Goal: Information Seeking & Learning: Check status

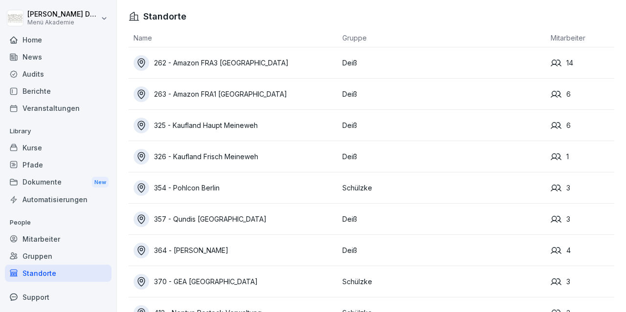
click at [233, 62] on div "262 - Amazon FRA3 [GEOGRAPHIC_DATA]" at bounding box center [235, 63] width 204 height 16
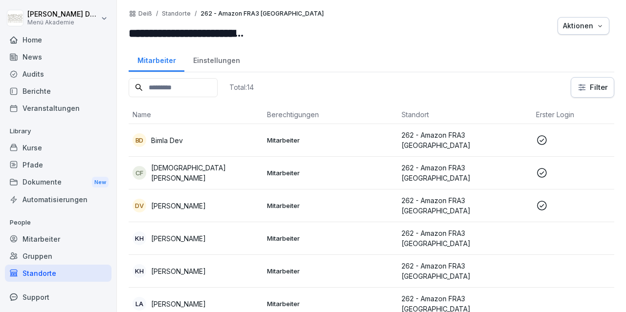
click at [176, 137] on p "Bimla Dev" at bounding box center [167, 140] width 32 height 10
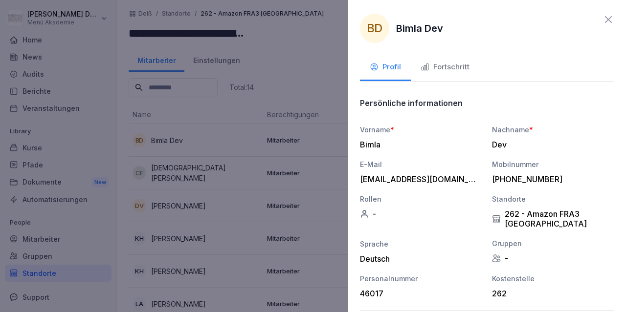
click at [437, 72] on div "Fortschritt" at bounding box center [444, 67] width 49 height 11
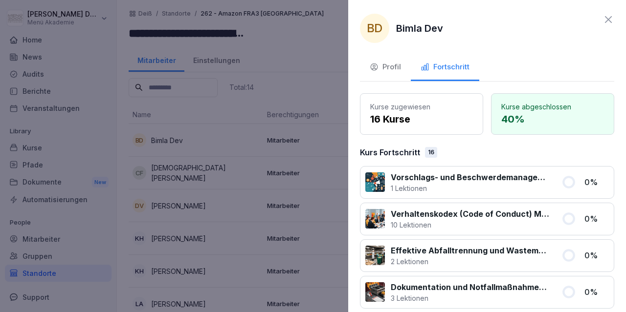
click at [608, 17] on icon at bounding box center [608, 20] width 12 height 12
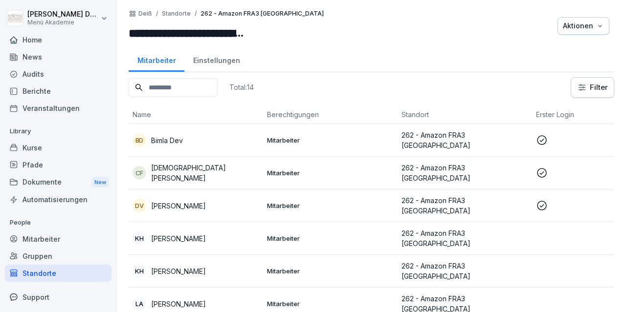
click at [160, 142] on p "Bimla Dev" at bounding box center [167, 140] width 32 height 10
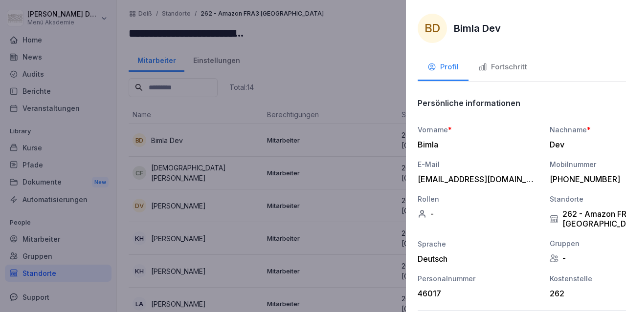
click at [150, 141] on div at bounding box center [313, 156] width 626 height 312
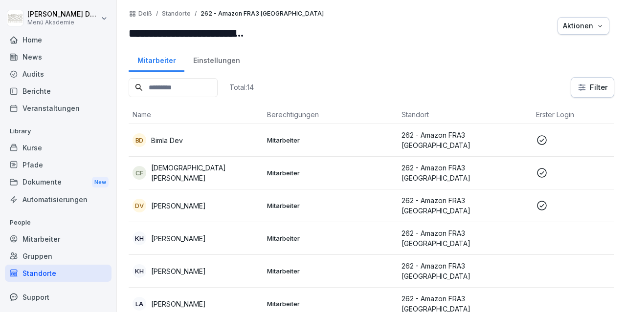
click at [200, 174] on p "[DEMOGRAPHIC_DATA][PERSON_NAME]" at bounding box center [205, 173] width 108 height 21
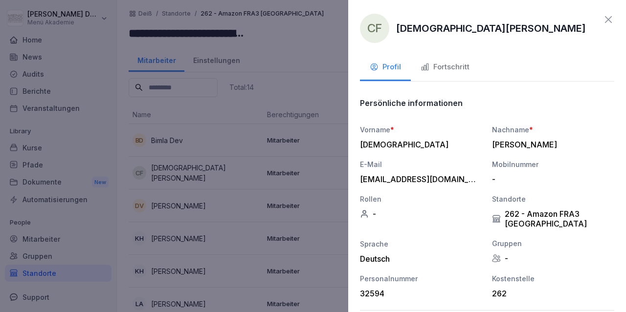
click at [450, 76] on button "Fortschritt" at bounding box center [445, 68] width 68 height 26
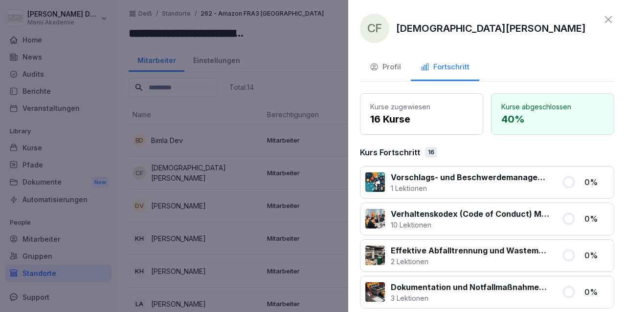
click at [297, 157] on div at bounding box center [313, 156] width 626 height 312
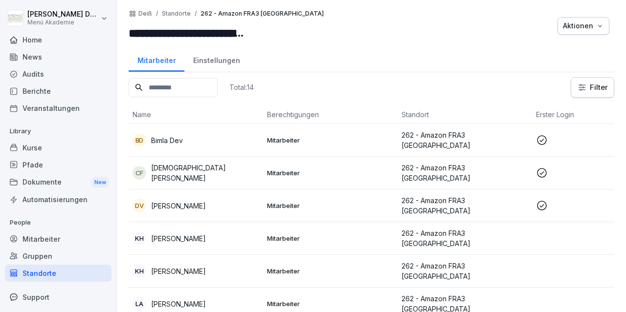
click at [192, 203] on p "[PERSON_NAME]" at bounding box center [178, 206] width 55 height 10
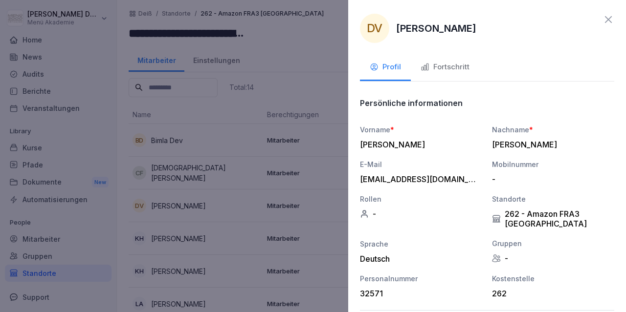
click at [455, 73] on button "Fortschritt" at bounding box center [445, 68] width 68 height 26
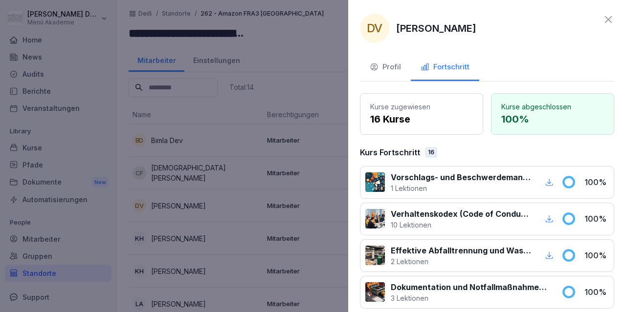
click at [308, 165] on div at bounding box center [313, 156] width 626 height 312
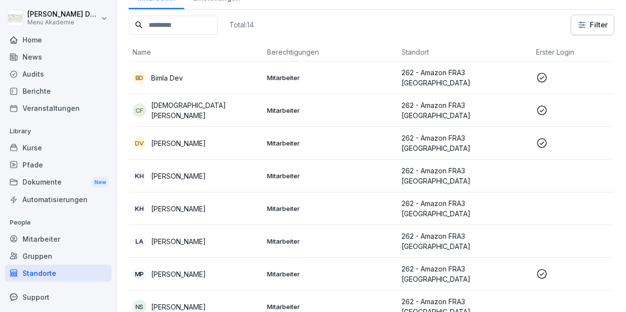
scroll to position [170, 0]
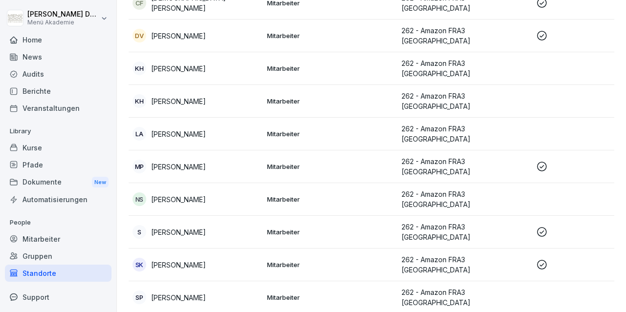
click at [187, 162] on p "[PERSON_NAME]" at bounding box center [178, 167] width 55 height 10
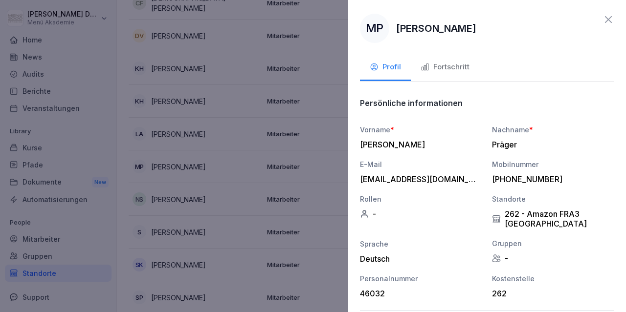
click at [457, 65] on div "Fortschritt" at bounding box center [444, 67] width 49 height 11
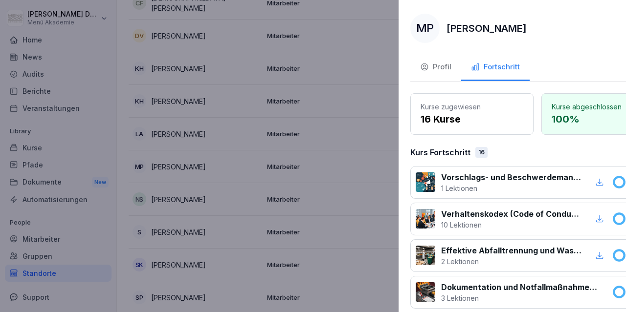
click at [287, 185] on div at bounding box center [313, 156] width 626 height 312
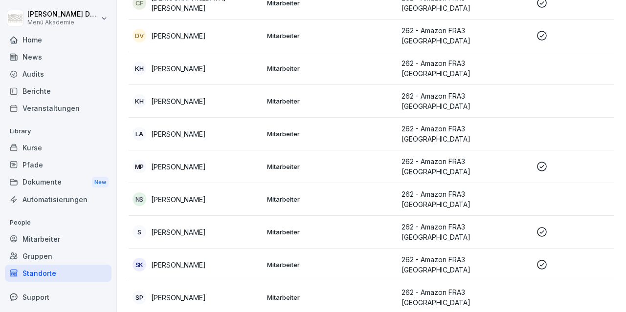
click at [194, 227] on p "[PERSON_NAME]" at bounding box center [178, 232] width 55 height 10
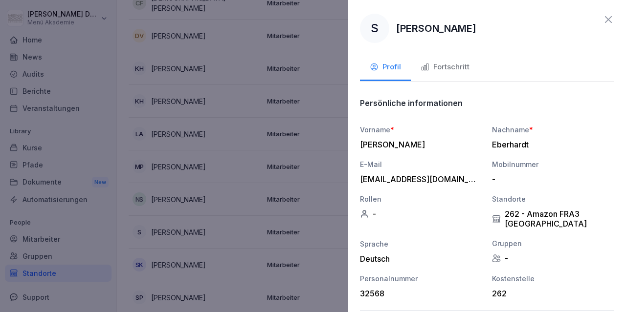
click at [438, 62] on div "Fortschritt" at bounding box center [444, 67] width 49 height 11
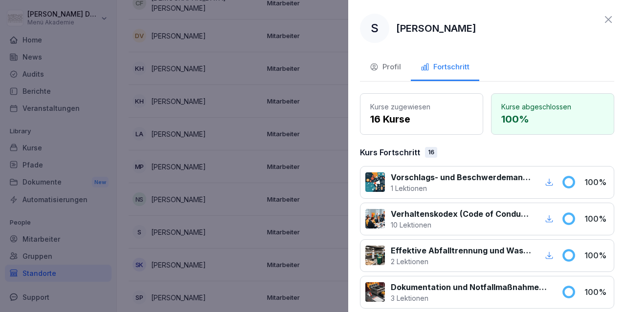
click at [293, 182] on div at bounding box center [313, 156] width 626 height 312
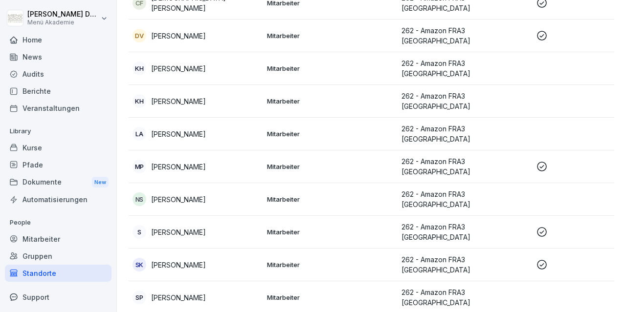
click at [194, 258] on div "SK Sascha Kerl" at bounding box center [195, 265] width 127 height 14
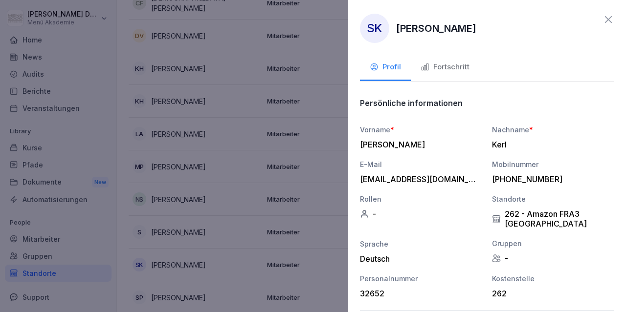
click at [451, 68] on div "Fortschritt" at bounding box center [444, 67] width 49 height 11
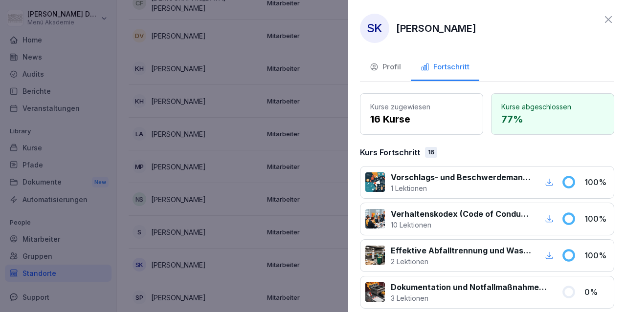
click at [318, 198] on div at bounding box center [313, 156] width 626 height 312
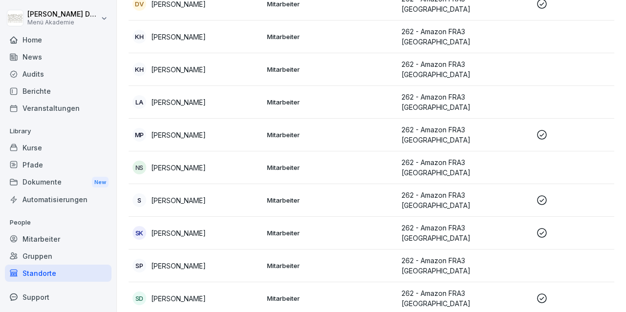
scroll to position [249, 0]
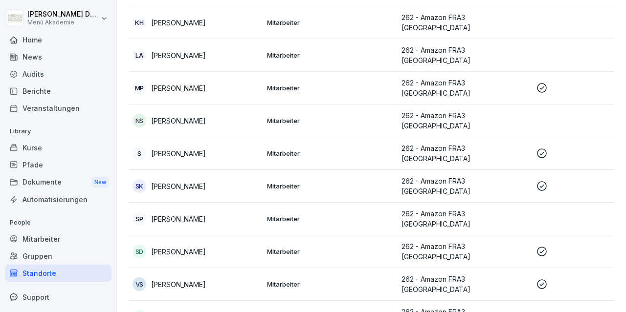
click at [206, 247] on p "[PERSON_NAME]" at bounding box center [178, 252] width 55 height 10
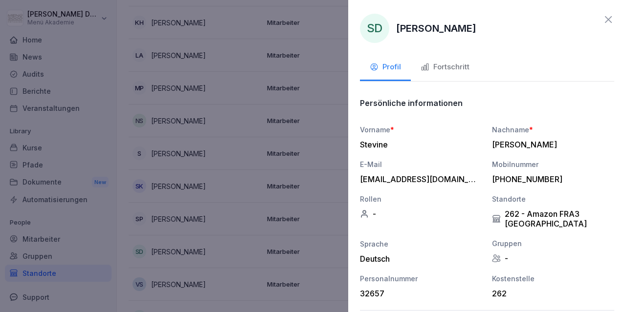
click at [446, 70] on div "Fortschritt" at bounding box center [444, 67] width 49 height 11
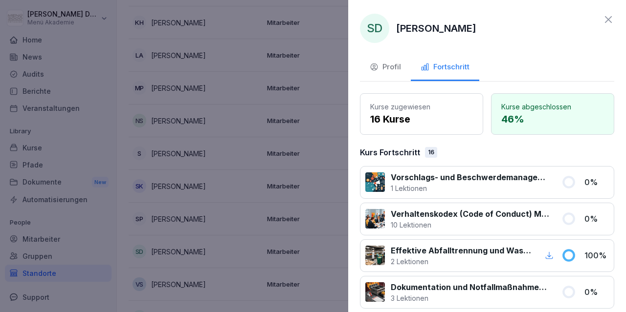
click at [230, 208] on div at bounding box center [313, 156] width 626 height 312
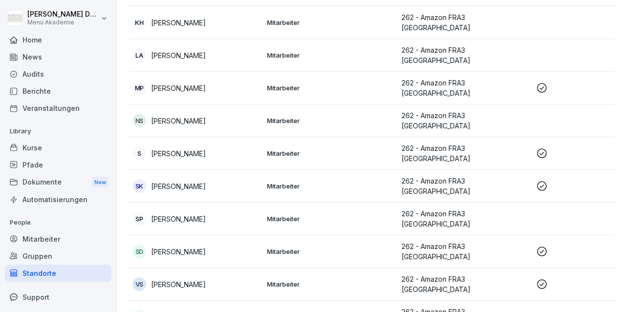
click at [185, 280] on p "[PERSON_NAME]" at bounding box center [178, 285] width 55 height 10
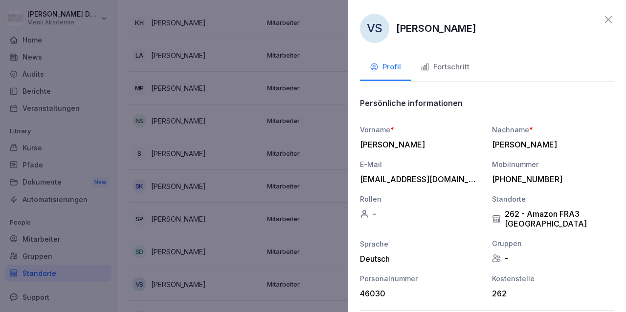
click at [459, 68] on div "Fortschritt" at bounding box center [444, 67] width 49 height 11
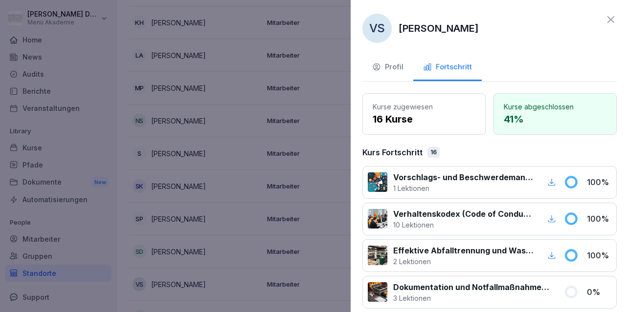
click at [317, 188] on div at bounding box center [313, 156] width 626 height 312
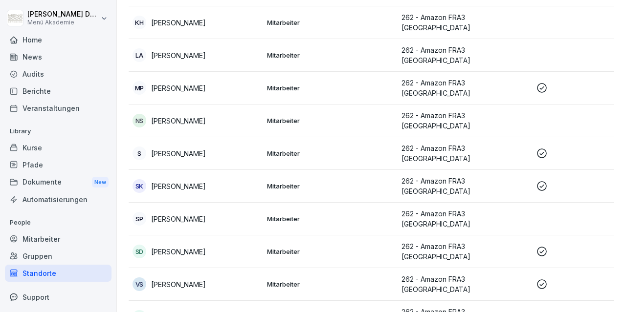
click at [189, 312] on p "[PERSON_NAME]" at bounding box center [178, 317] width 55 height 10
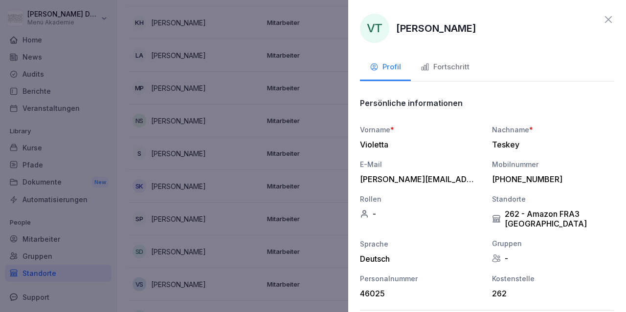
click at [452, 71] on div "Fortschritt" at bounding box center [444, 67] width 49 height 11
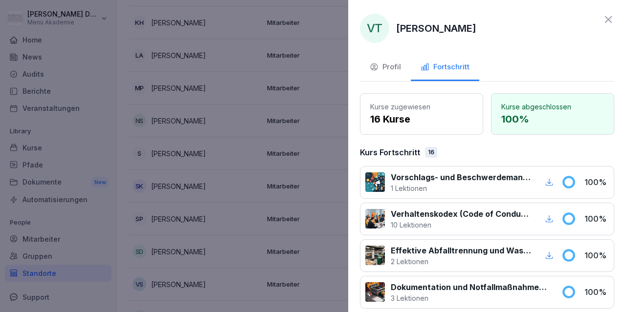
click at [307, 177] on div at bounding box center [313, 156] width 626 height 312
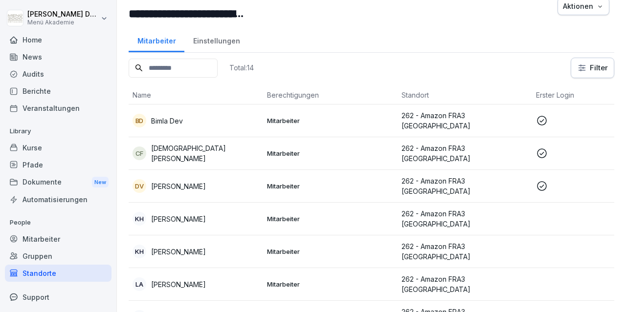
scroll to position [0, 0]
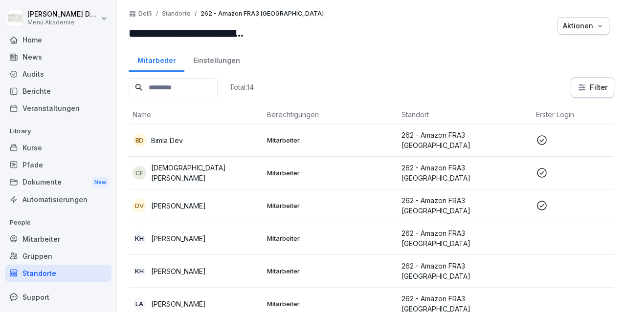
click at [403, 95] on div "Total: 14 Filter" at bounding box center [371, 87] width 485 height 21
click at [44, 272] on div "Standorte" at bounding box center [58, 273] width 107 height 17
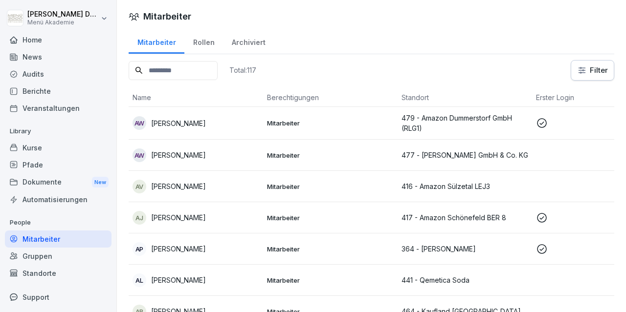
click at [41, 276] on div "Standorte" at bounding box center [58, 273] width 107 height 17
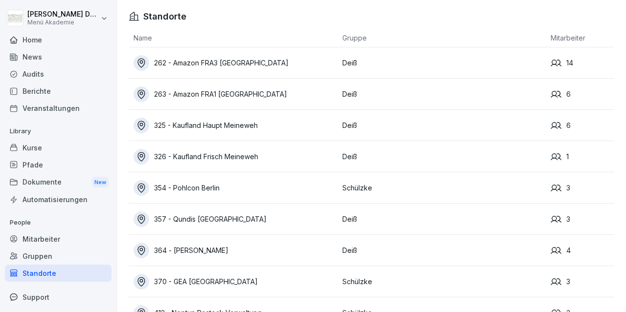
click at [232, 95] on div "263 - Amazon FRA1 [GEOGRAPHIC_DATA]" at bounding box center [235, 95] width 204 height 16
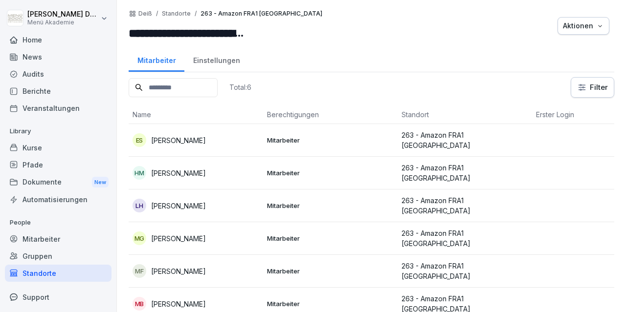
click at [197, 139] on p "[PERSON_NAME]" at bounding box center [178, 140] width 55 height 10
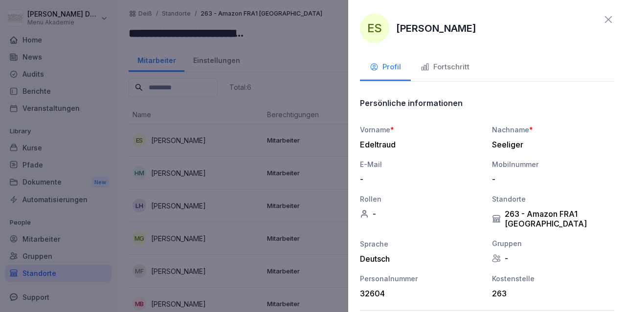
click at [466, 71] on div "Fortschritt" at bounding box center [444, 67] width 49 height 11
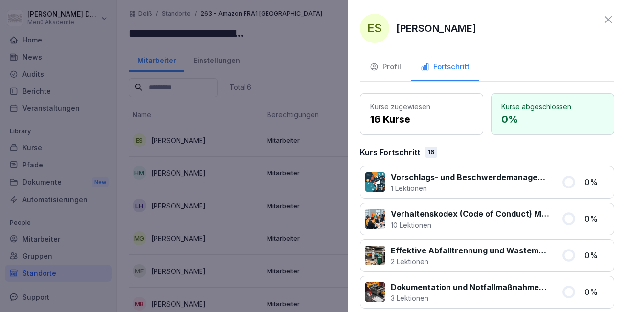
click at [411, 104] on p "Kurse zugewiesen" at bounding box center [421, 107] width 103 height 10
click at [608, 21] on icon at bounding box center [608, 20] width 12 height 12
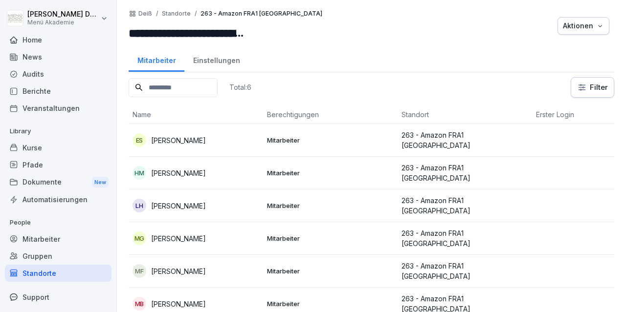
click at [180, 168] on p "[PERSON_NAME]" at bounding box center [178, 173] width 55 height 10
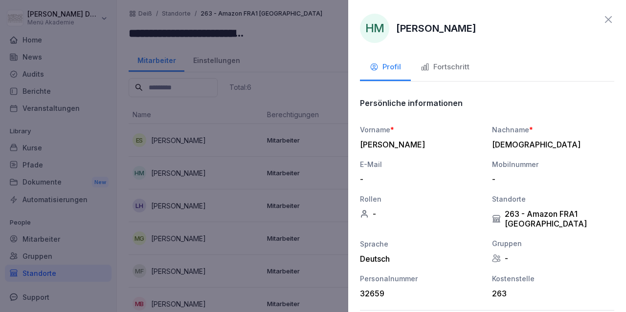
click at [452, 54] on div "HM [PERSON_NAME] Profil Fortschritt Persönliche informationen Vorname * [PERSON…" at bounding box center [487, 156] width 278 height 312
click at [452, 65] on div "Fortschritt" at bounding box center [444, 67] width 49 height 11
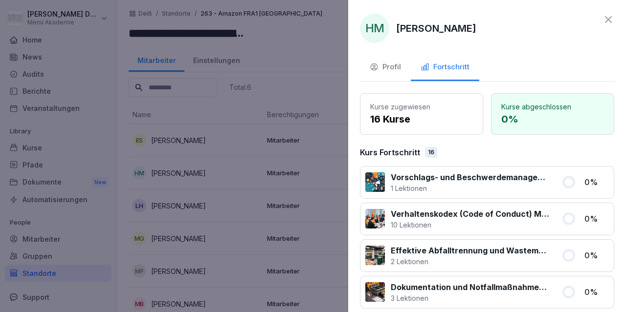
click at [612, 23] on icon at bounding box center [608, 20] width 12 height 12
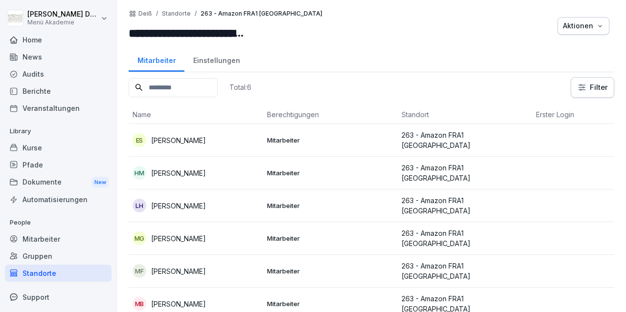
click at [180, 203] on p "[PERSON_NAME]" at bounding box center [178, 206] width 55 height 10
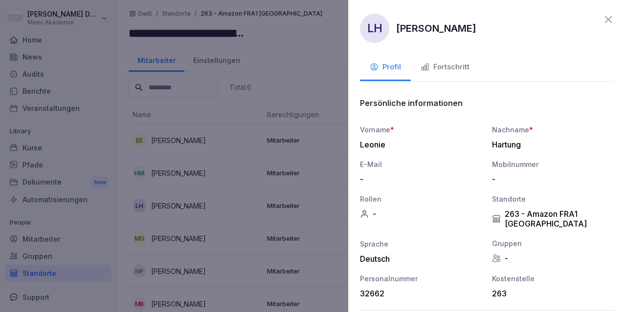
click at [463, 65] on div "Fortschritt" at bounding box center [444, 67] width 49 height 11
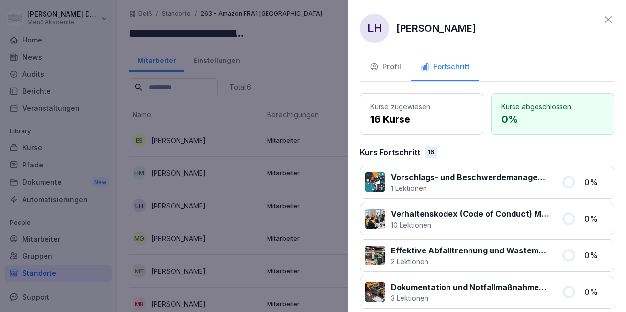
click at [609, 16] on icon at bounding box center [608, 20] width 12 height 12
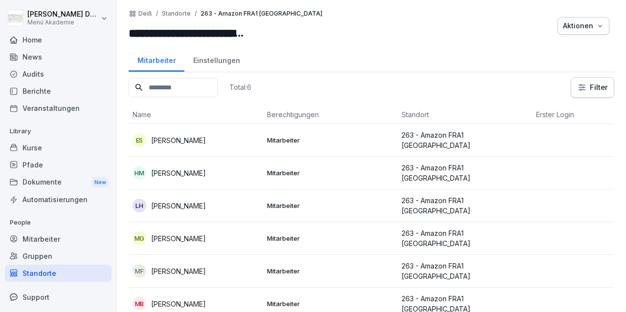
click at [181, 234] on p "[PERSON_NAME]" at bounding box center [178, 239] width 55 height 10
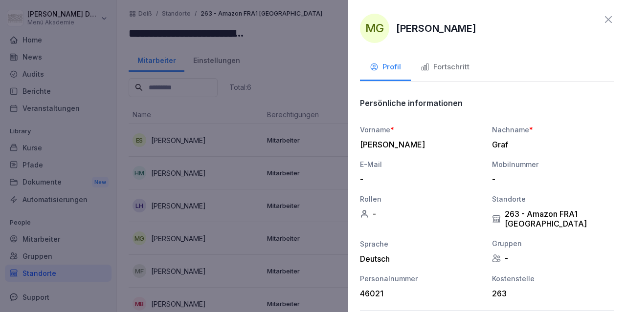
click at [436, 74] on button "Fortschritt" at bounding box center [445, 68] width 68 height 26
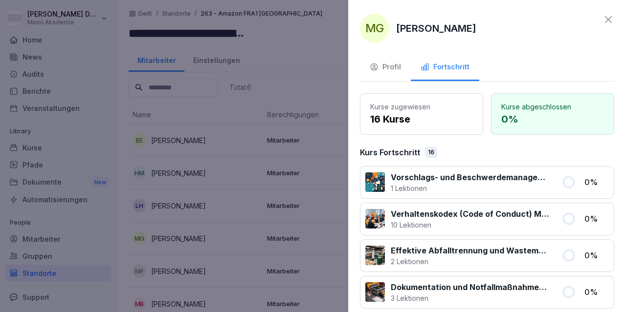
click at [607, 22] on icon at bounding box center [608, 20] width 12 height 12
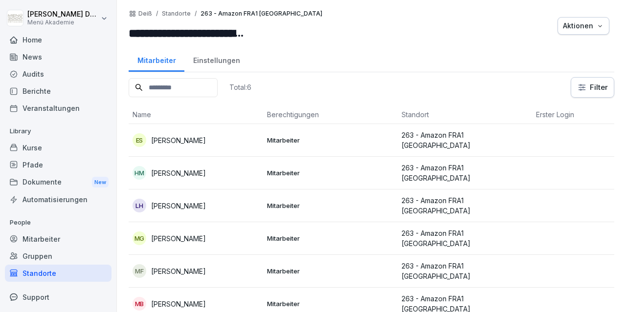
click at [175, 266] on p "[PERSON_NAME]" at bounding box center [178, 271] width 55 height 10
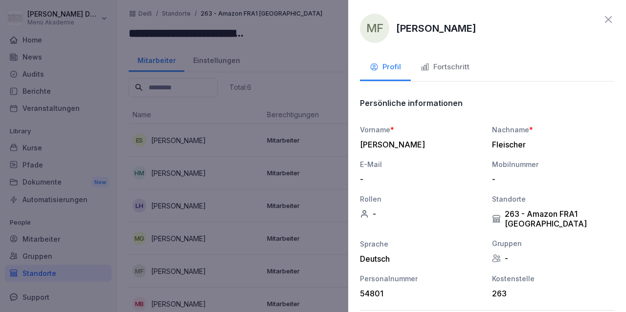
click at [457, 68] on div "Fortschritt" at bounding box center [444, 67] width 49 height 11
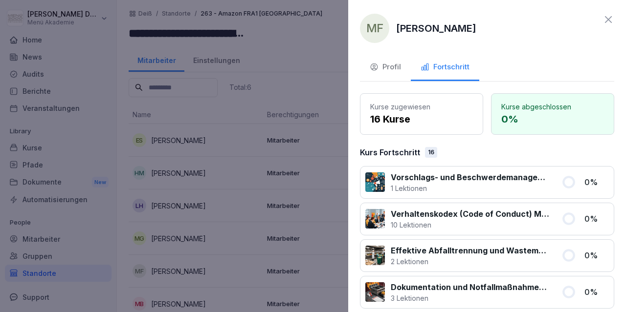
click at [603, 20] on icon at bounding box center [608, 20] width 12 height 12
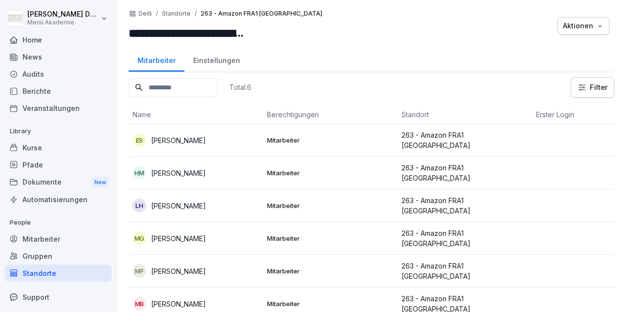
click at [194, 299] on p "[PERSON_NAME]" at bounding box center [178, 304] width 55 height 10
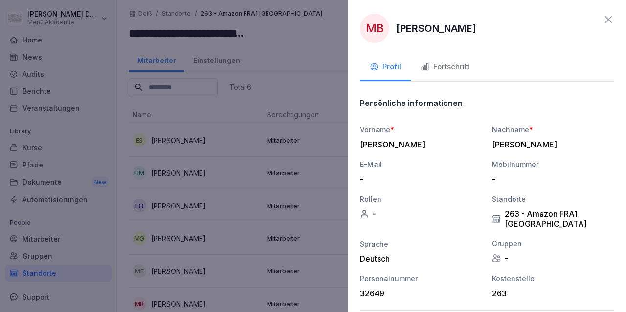
click at [436, 67] on div "Fortschritt" at bounding box center [444, 67] width 49 height 11
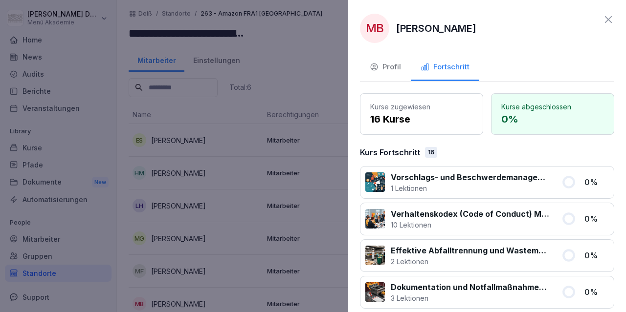
click at [609, 20] on icon at bounding box center [608, 20] width 12 height 12
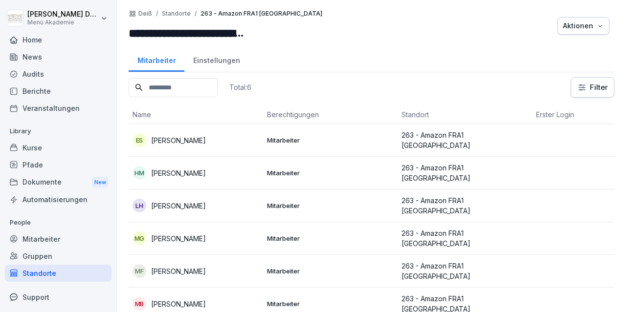
click at [34, 269] on div "Standorte" at bounding box center [58, 273] width 107 height 17
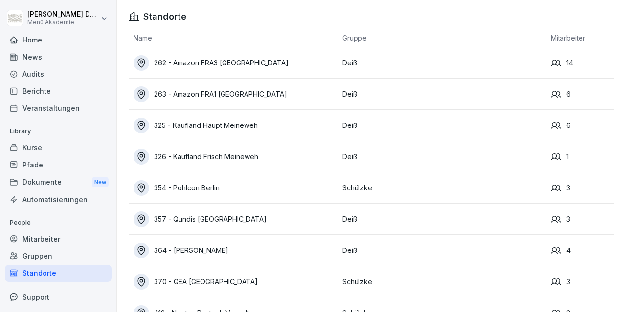
click at [230, 62] on div "262 - Amazon FRA3 [GEOGRAPHIC_DATA]" at bounding box center [235, 63] width 204 height 16
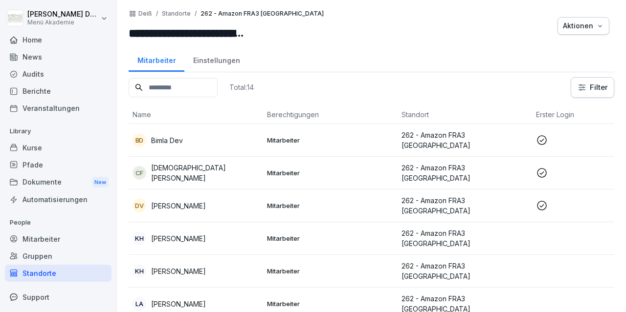
click at [171, 168] on p "[DEMOGRAPHIC_DATA][PERSON_NAME]" at bounding box center [205, 173] width 108 height 21
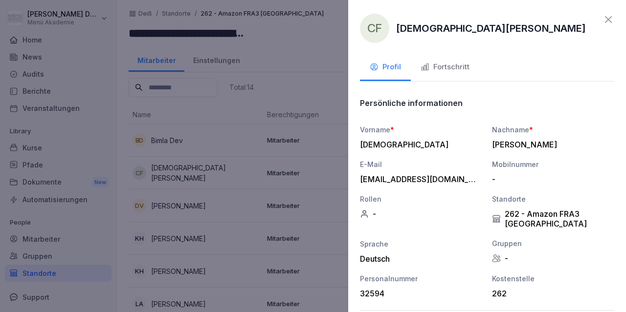
click at [452, 69] on div "Fortschritt" at bounding box center [444, 67] width 49 height 11
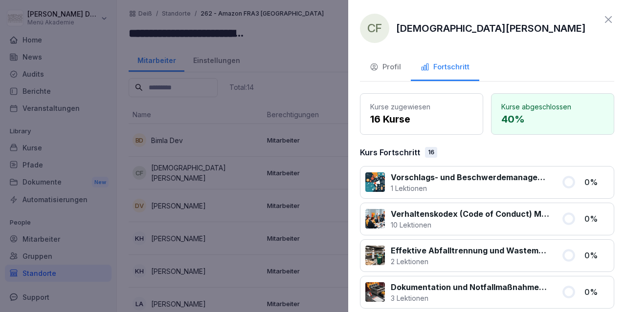
click at [378, 66] on icon "button" at bounding box center [374, 67] width 9 height 9
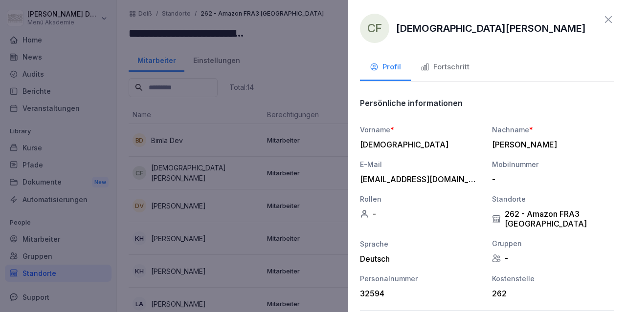
click at [609, 19] on icon at bounding box center [608, 20] width 12 height 12
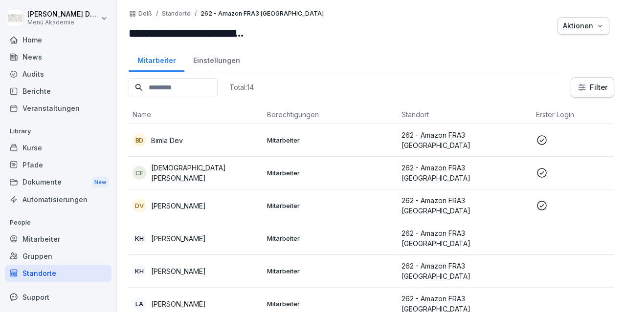
click at [43, 271] on div "Standorte" at bounding box center [58, 273] width 107 height 17
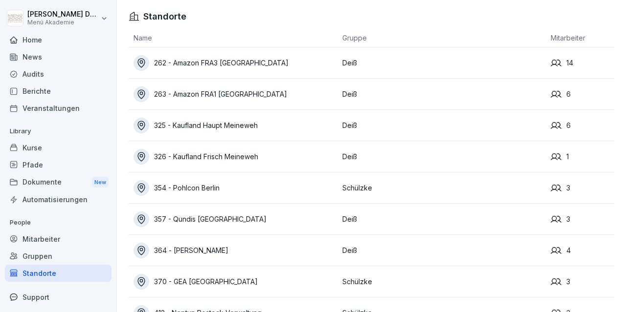
click at [251, 89] on div "263 - Amazon FRA1 [GEOGRAPHIC_DATA]" at bounding box center [235, 95] width 204 height 16
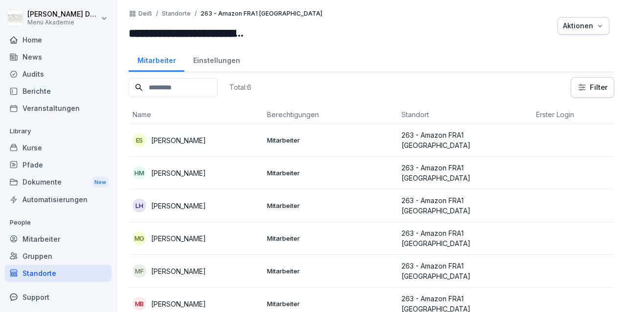
click at [40, 273] on div "Standorte" at bounding box center [58, 273] width 107 height 17
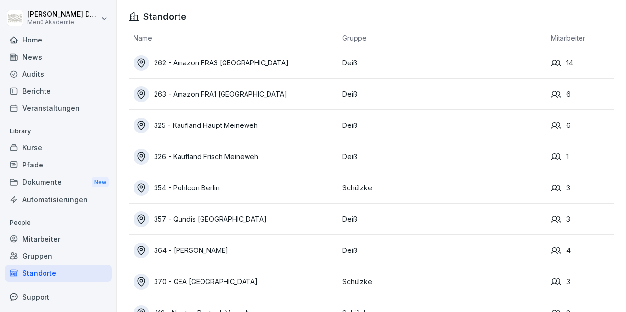
click at [246, 121] on div "325 - Kaufland Haupt Meineweh" at bounding box center [235, 126] width 204 height 16
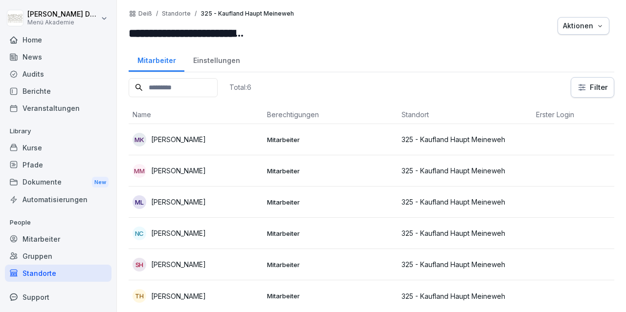
click at [48, 271] on div "Standorte" at bounding box center [58, 273] width 107 height 17
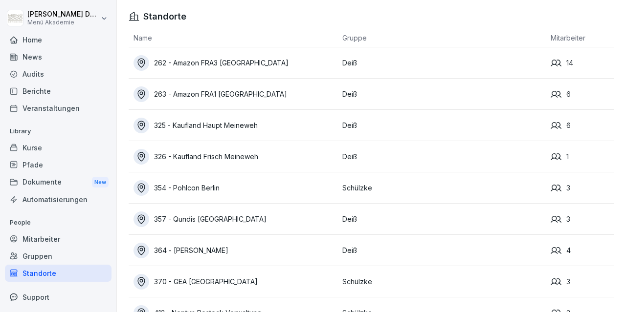
click at [223, 159] on div "326 - Kaufland Frisch Meineweh" at bounding box center [235, 157] width 204 height 16
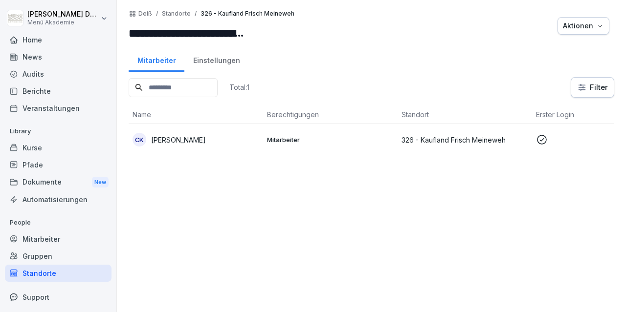
click at [180, 133] on div "CK [PERSON_NAME]" at bounding box center [195, 140] width 127 height 14
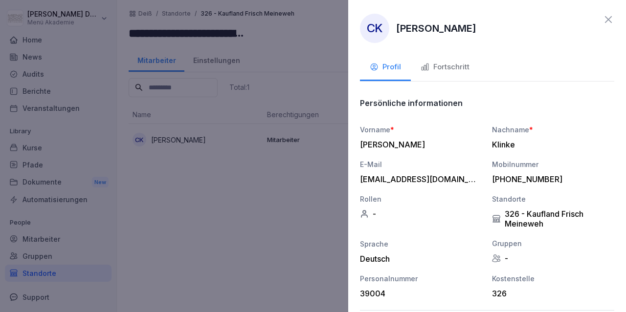
click at [451, 66] on div "Fortschritt" at bounding box center [444, 67] width 49 height 11
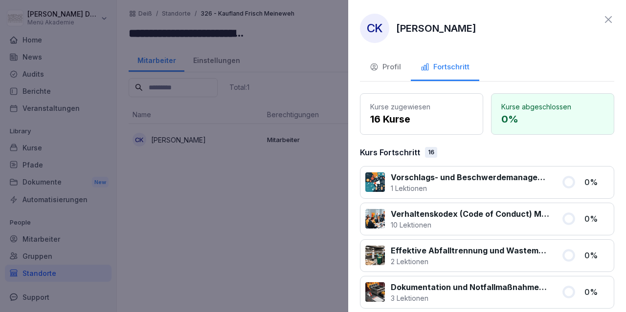
click at [610, 18] on icon at bounding box center [608, 19] width 7 height 7
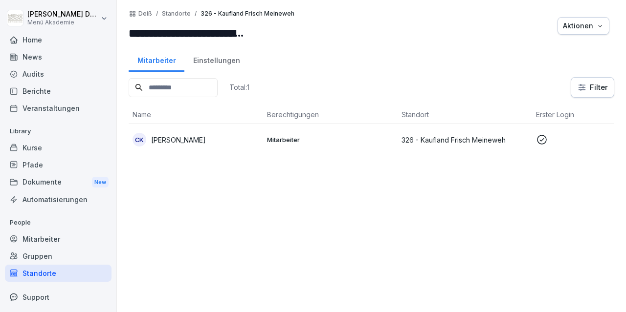
click at [42, 273] on div "Standorte" at bounding box center [58, 273] width 107 height 17
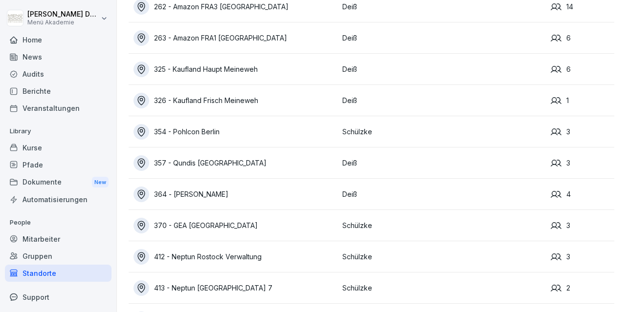
scroll to position [57, 0]
click at [208, 130] on div "354 - Pohlcon Berlin" at bounding box center [235, 132] width 204 height 16
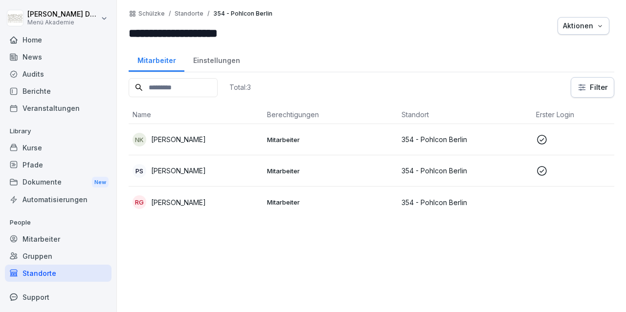
click at [200, 167] on p "[PERSON_NAME]" at bounding box center [178, 171] width 55 height 10
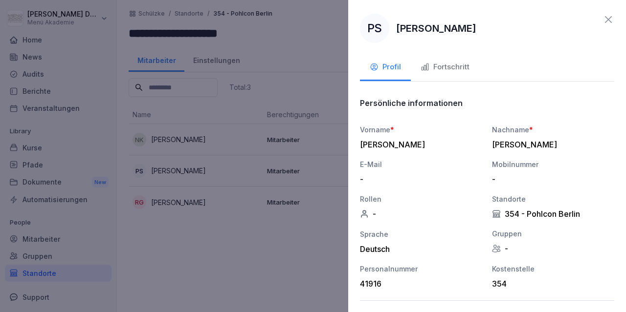
click at [445, 65] on div "Fortschritt" at bounding box center [444, 67] width 49 height 11
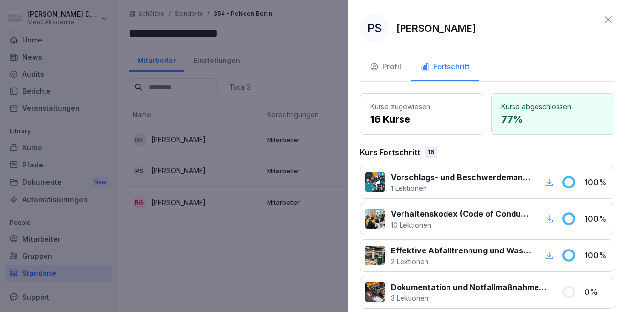
click at [608, 19] on icon at bounding box center [608, 19] width 7 height 7
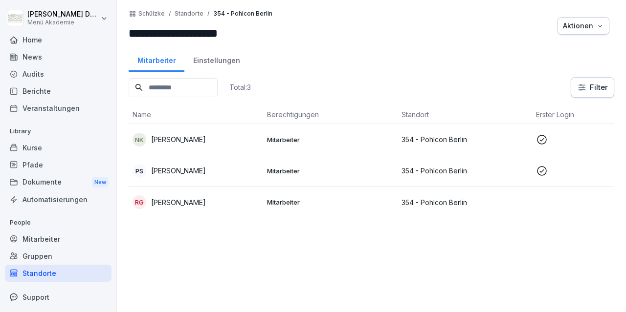
click at [41, 277] on div "Standorte" at bounding box center [58, 273] width 107 height 17
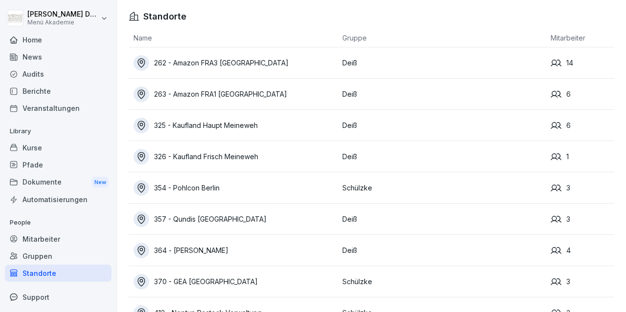
click at [207, 209] on td "357 - Qundis [GEOGRAPHIC_DATA]" at bounding box center [233, 219] width 209 height 31
click at [205, 220] on div "357 - Qundis [GEOGRAPHIC_DATA]" at bounding box center [235, 220] width 204 height 16
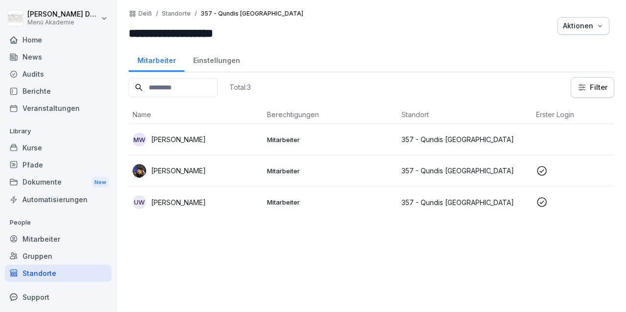
click at [194, 201] on p "[PERSON_NAME]" at bounding box center [178, 202] width 55 height 10
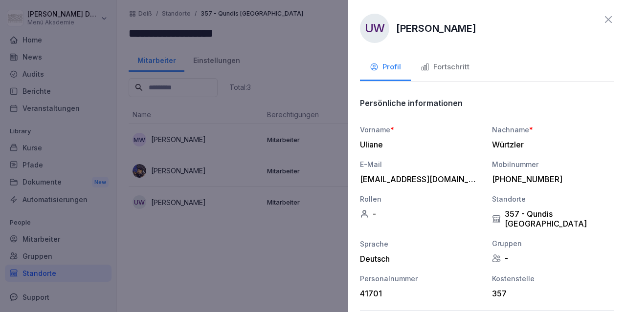
click at [454, 58] on button "Fortschritt" at bounding box center [445, 68] width 68 height 26
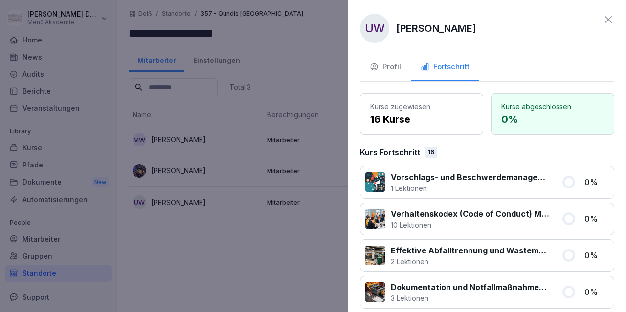
click at [607, 19] on icon at bounding box center [608, 19] width 7 height 7
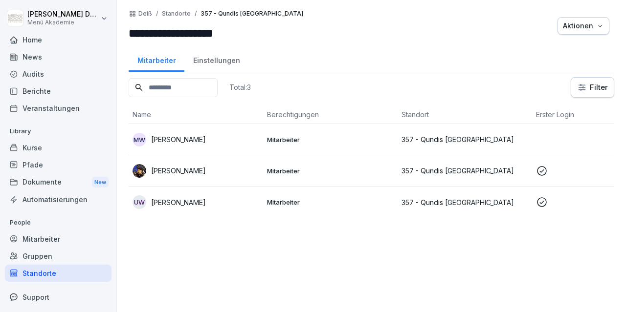
click at [189, 172] on p "[PERSON_NAME]" at bounding box center [178, 171] width 55 height 10
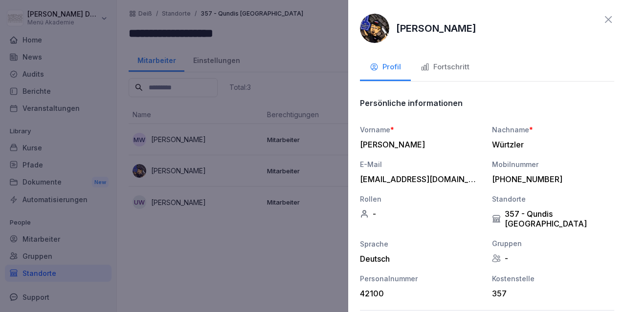
click at [451, 64] on div "Fortschritt" at bounding box center [444, 67] width 49 height 11
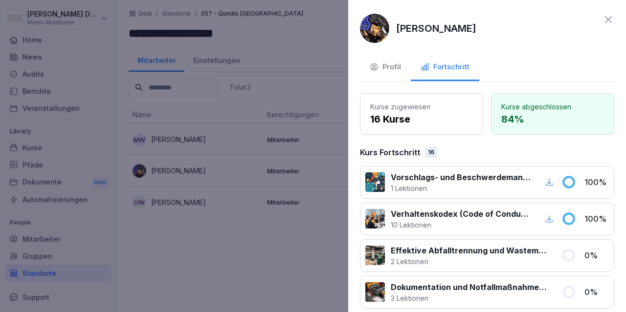
click at [606, 21] on icon at bounding box center [608, 20] width 12 height 12
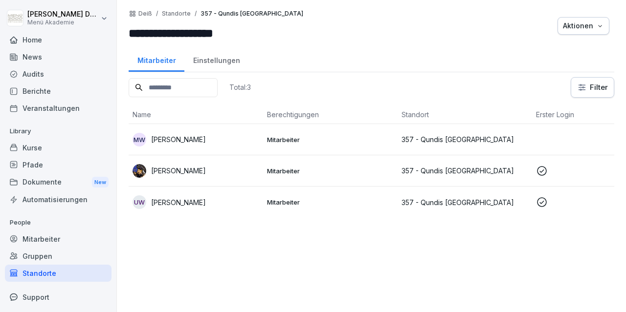
click at [47, 277] on div "Standorte" at bounding box center [58, 273] width 107 height 17
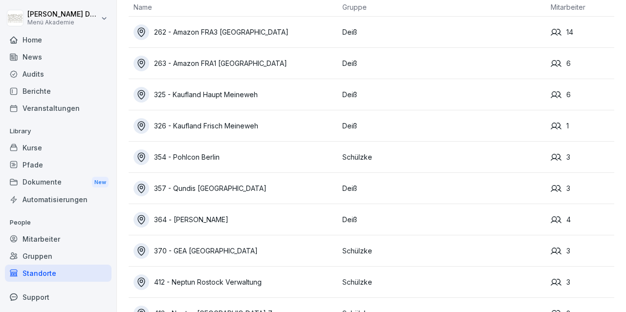
scroll to position [57, 0]
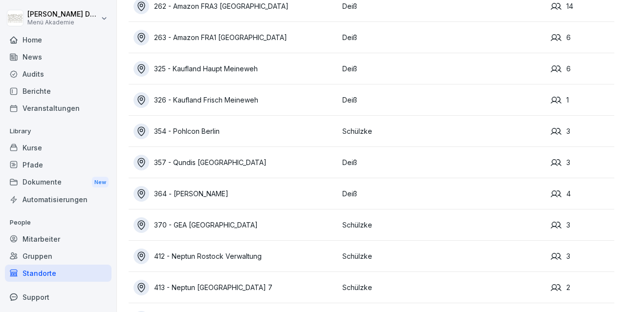
click at [198, 189] on div "364 - [PERSON_NAME]" at bounding box center [235, 194] width 204 height 16
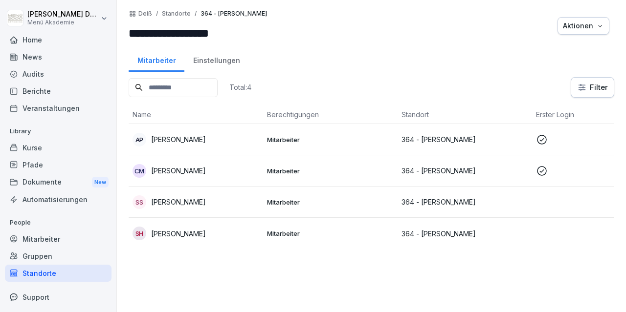
click at [178, 169] on p "[PERSON_NAME]" at bounding box center [178, 171] width 55 height 10
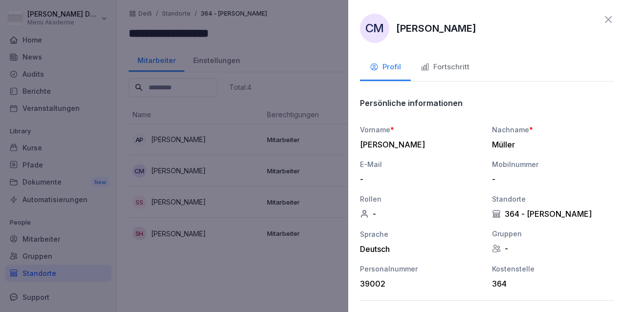
click at [469, 67] on div "Fortschritt" at bounding box center [444, 67] width 49 height 11
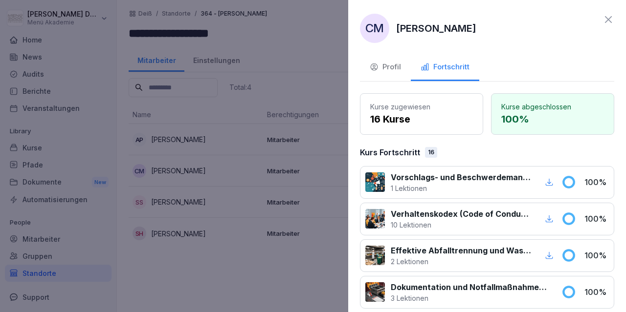
click at [606, 21] on icon at bounding box center [608, 20] width 12 height 12
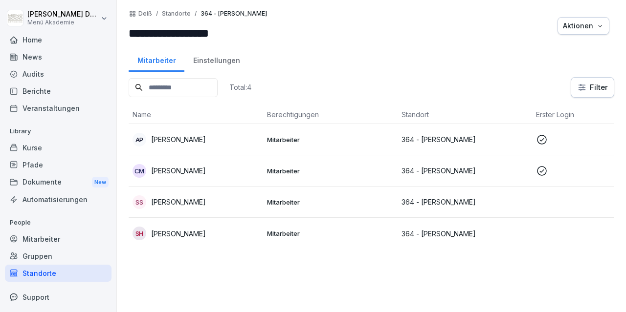
click at [152, 140] on p "[PERSON_NAME]" at bounding box center [178, 139] width 55 height 10
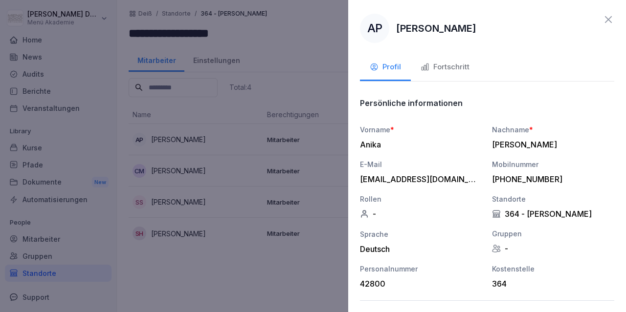
click at [434, 64] on div "Fortschritt" at bounding box center [444, 67] width 49 height 11
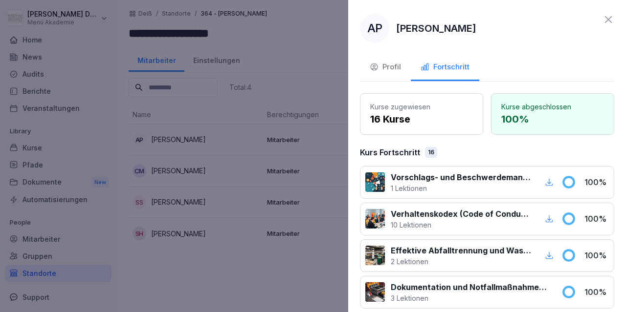
click at [609, 22] on icon at bounding box center [608, 20] width 12 height 12
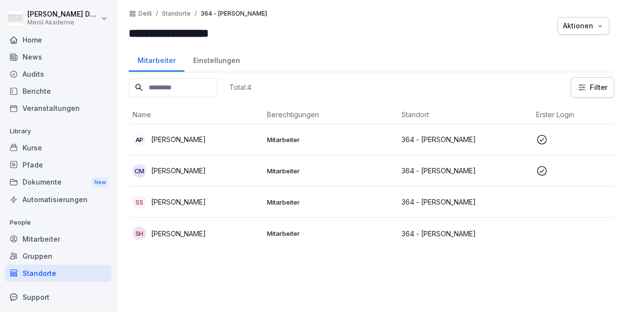
click at [27, 274] on div "Standorte" at bounding box center [58, 273] width 107 height 17
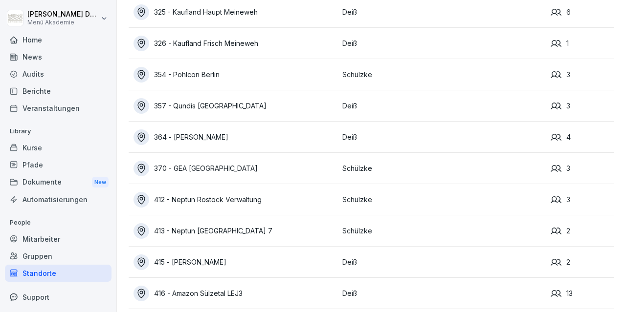
scroll to position [170, 0]
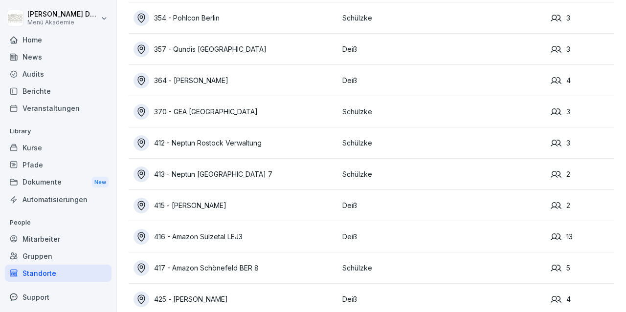
click at [202, 205] on div "415 - [PERSON_NAME]" at bounding box center [235, 206] width 204 height 16
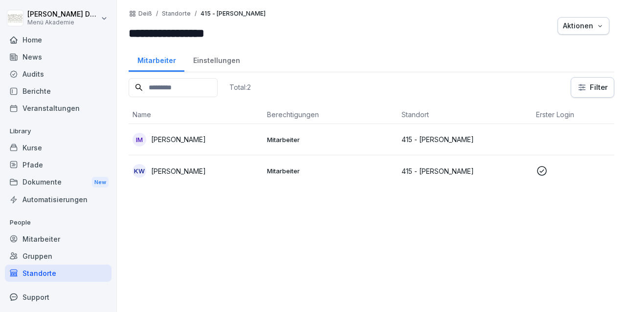
click at [173, 168] on p "[PERSON_NAME]" at bounding box center [178, 171] width 55 height 10
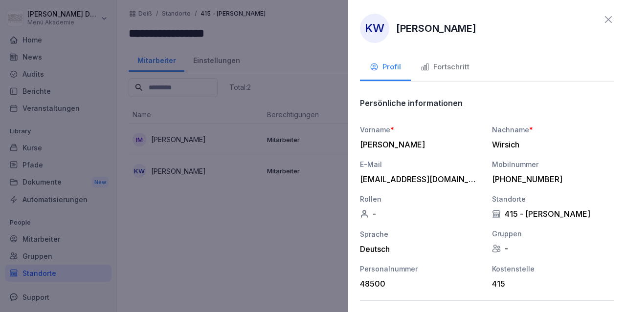
click at [442, 70] on div "Fortschritt" at bounding box center [444, 67] width 49 height 11
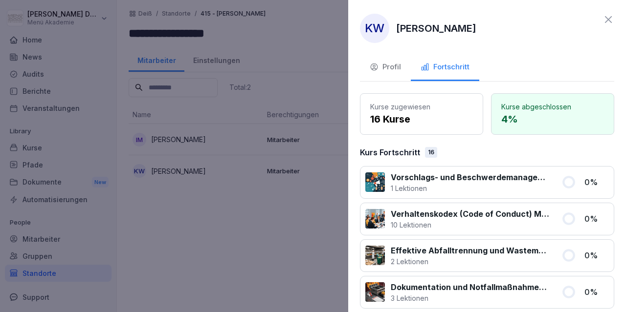
click at [614, 22] on div "KW [PERSON_NAME] Profil Fortschritt Kurse zugewiesen 16 Kurse Kurse abgeschloss…" at bounding box center [487, 156] width 278 height 312
click at [609, 19] on icon at bounding box center [608, 19] width 7 height 7
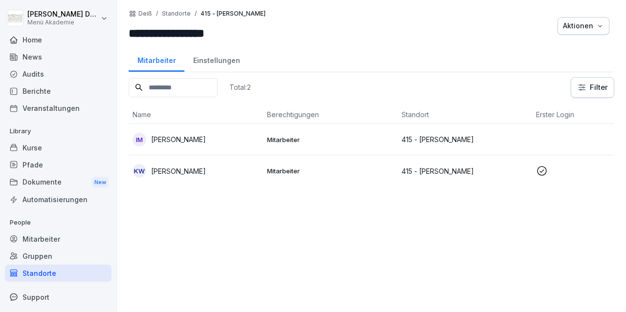
click at [46, 280] on div "Standorte" at bounding box center [58, 273] width 107 height 17
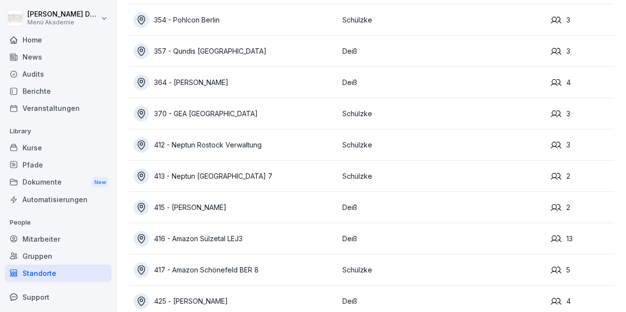
scroll to position [170, 0]
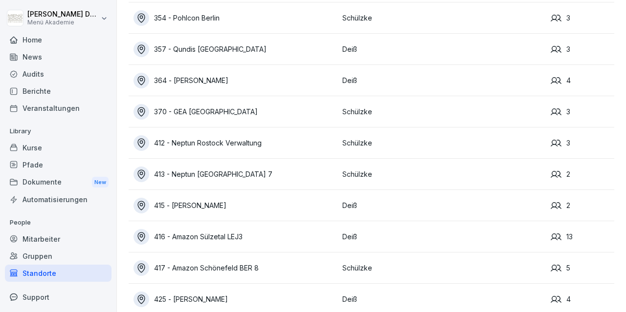
click at [203, 236] on div "416 - Amazon Sülzetal LEJ3" at bounding box center [235, 237] width 204 height 16
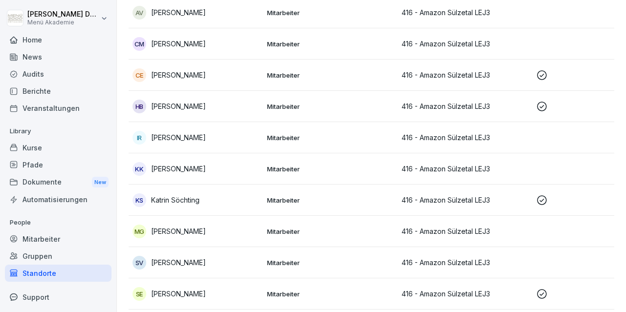
scroll to position [104, 0]
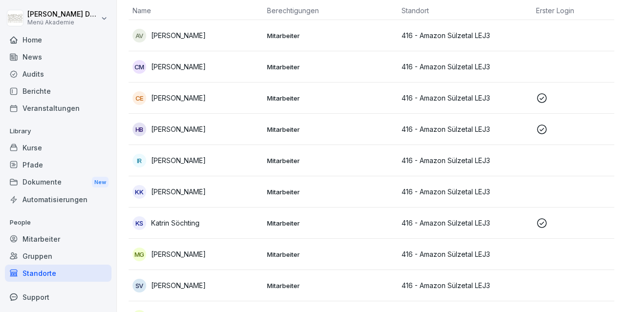
click at [184, 128] on p "[PERSON_NAME]" at bounding box center [178, 129] width 55 height 10
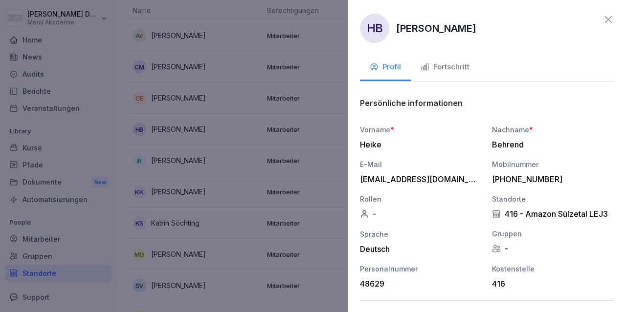
click at [447, 61] on button "Fortschritt" at bounding box center [445, 68] width 68 height 26
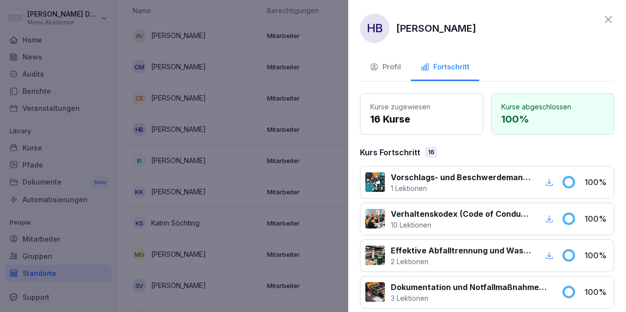
click at [609, 24] on icon at bounding box center [608, 20] width 12 height 12
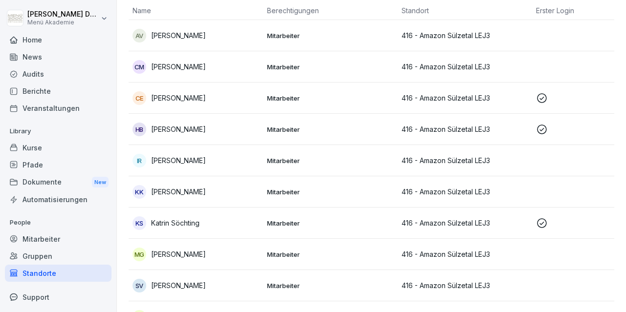
click at [26, 279] on div "Standorte" at bounding box center [58, 273] width 107 height 17
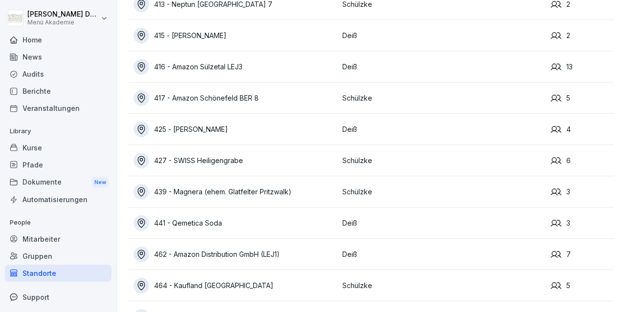
scroll to position [397, 0]
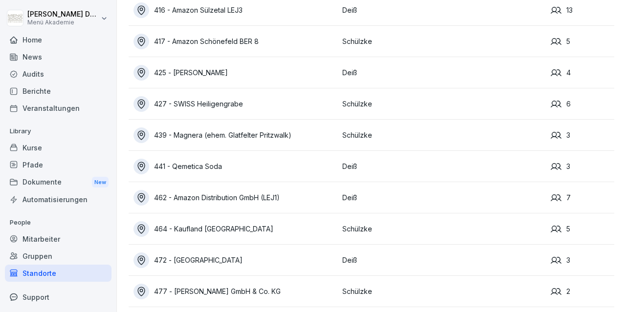
click at [192, 70] on div "425 - [PERSON_NAME]" at bounding box center [235, 73] width 204 height 16
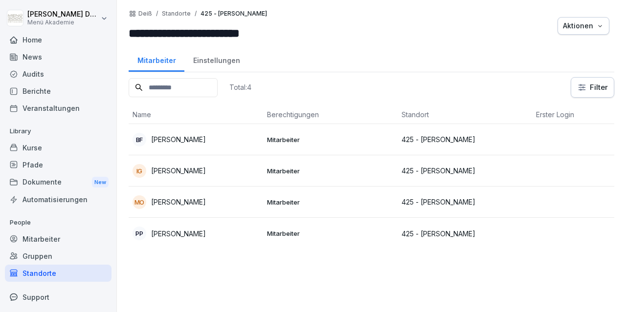
click at [49, 268] on div "Standorte" at bounding box center [58, 273] width 107 height 17
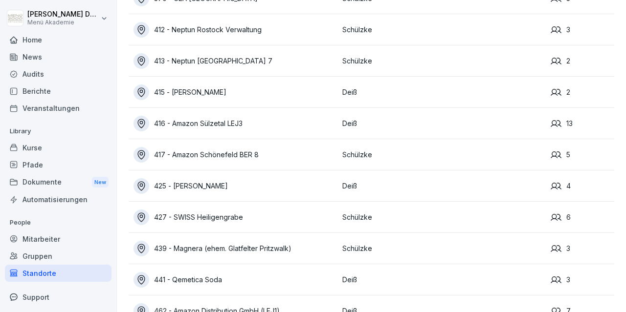
scroll to position [462, 0]
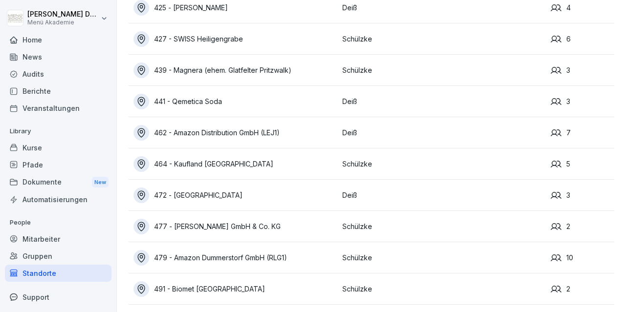
click at [217, 133] on div "462 - Amazon Distribution GmbH (LEJ1)" at bounding box center [235, 133] width 204 height 16
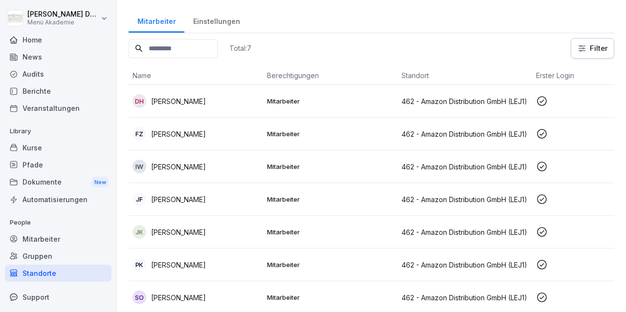
scroll to position [40, 0]
click at [181, 102] on p "[PERSON_NAME]" at bounding box center [178, 101] width 55 height 10
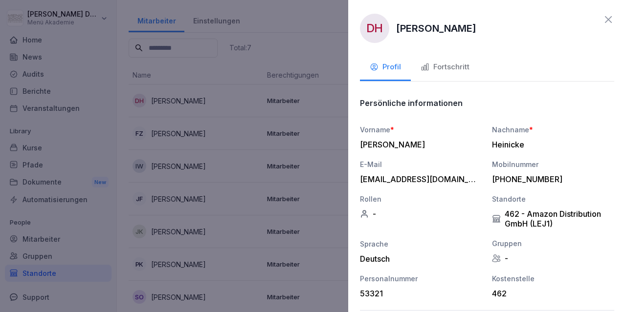
click at [440, 72] on div "Fortschritt" at bounding box center [444, 67] width 49 height 11
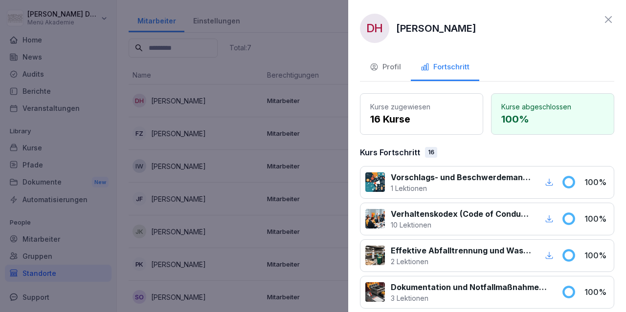
click at [614, 22] on div "DH [PERSON_NAME] Profil Fortschritt Kurse zugewiesen 16 Kurse Kurse abgeschloss…" at bounding box center [487, 156] width 278 height 312
click at [608, 21] on icon at bounding box center [608, 20] width 12 height 12
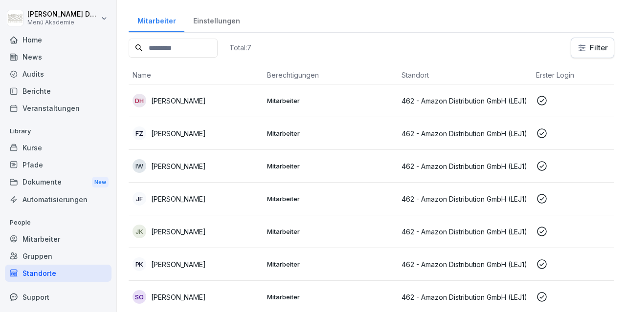
click at [175, 130] on p "[PERSON_NAME]" at bounding box center [178, 134] width 55 height 10
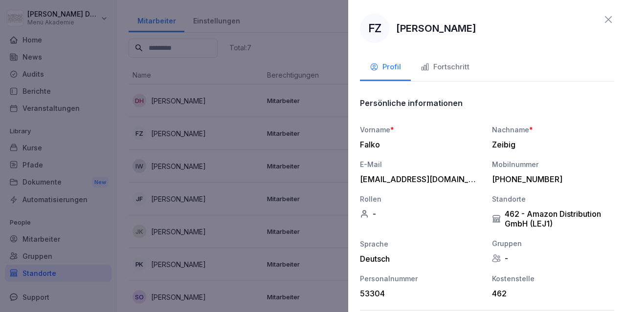
click at [460, 69] on div "Fortschritt" at bounding box center [444, 67] width 49 height 11
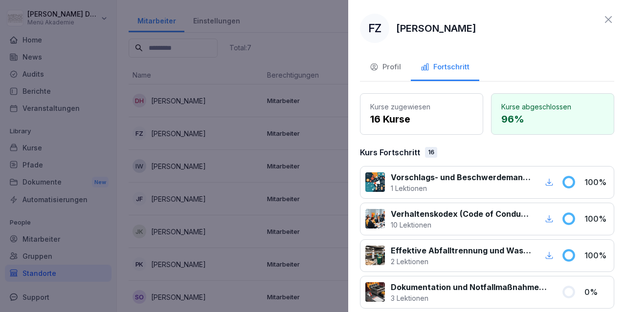
click at [609, 15] on icon at bounding box center [608, 20] width 12 height 12
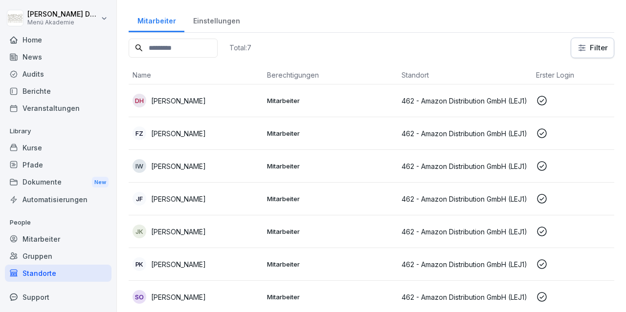
click at [196, 163] on p "[PERSON_NAME]" at bounding box center [178, 166] width 55 height 10
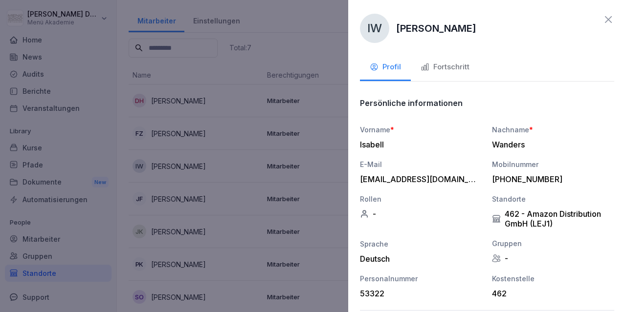
click at [461, 71] on div "Fortschritt" at bounding box center [444, 67] width 49 height 11
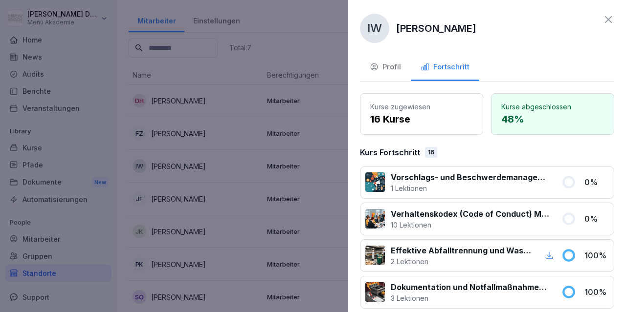
click at [609, 23] on icon at bounding box center [608, 20] width 12 height 12
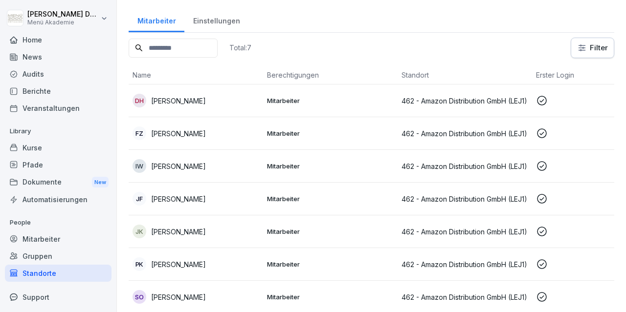
click at [196, 194] on p "[PERSON_NAME]" at bounding box center [178, 199] width 55 height 10
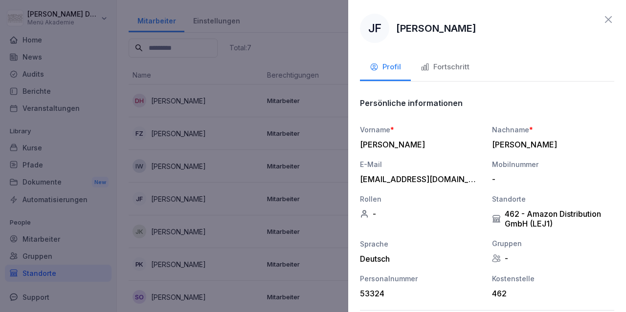
click at [445, 69] on div "Fortschritt" at bounding box center [444, 67] width 49 height 11
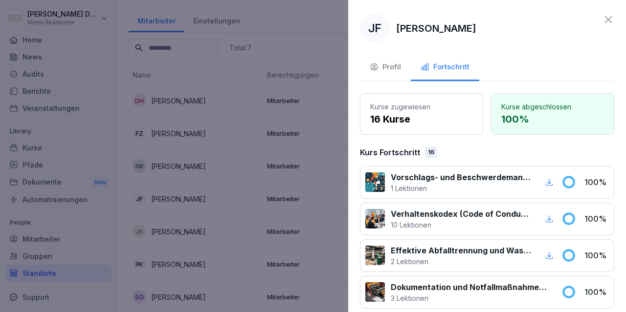
click at [607, 21] on icon at bounding box center [608, 20] width 12 height 12
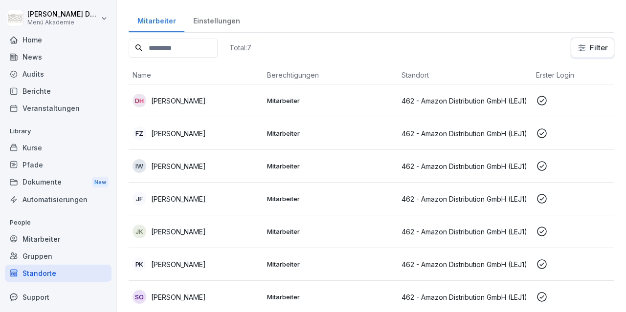
click at [194, 239] on td "JK [PERSON_NAME]" at bounding box center [196, 232] width 134 height 33
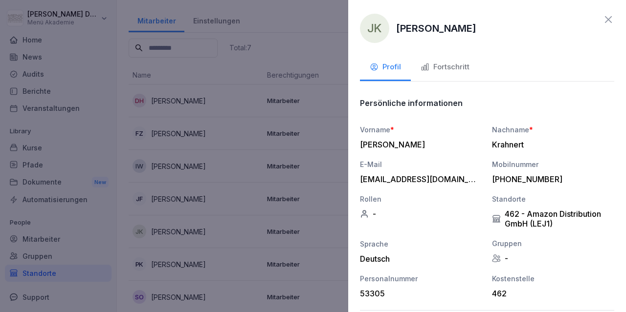
click at [469, 74] on button "Fortschritt" at bounding box center [445, 68] width 68 height 26
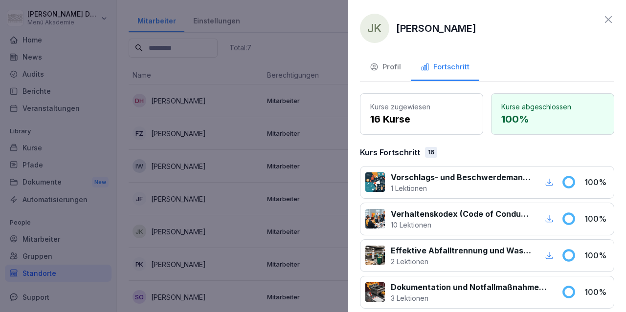
click at [604, 23] on icon at bounding box center [608, 20] width 12 height 12
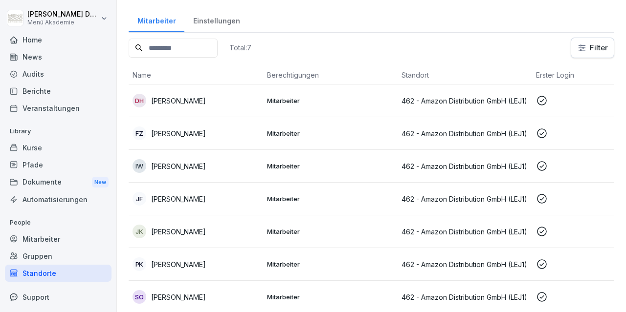
click at [171, 265] on p "[PERSON_NAME]" at bounding box center [178, 265] width 55 height 10
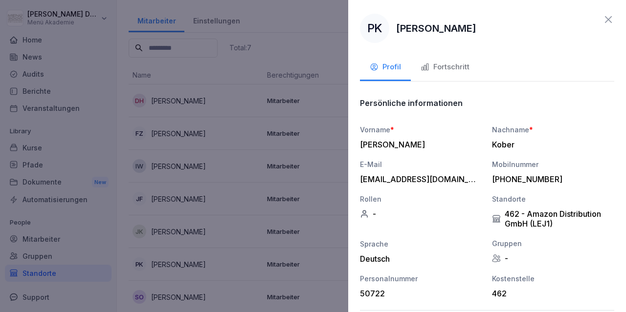
click at [468, 65] on div "Fortschritt" at bounding box center [444, 67] width 49 height 11
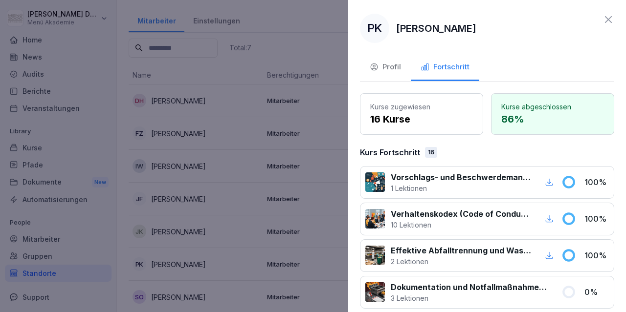
click at [615, 20] on div "PK [PERSON_NAME] Profil Fortschritt Kurse zugewiesen 16 Kurse Kurse abgeschloss…" at bounding box center [487, 156] width 278 height 312
click at [610, 16] on icon at bounding box center [608, 20] width 12 height 12
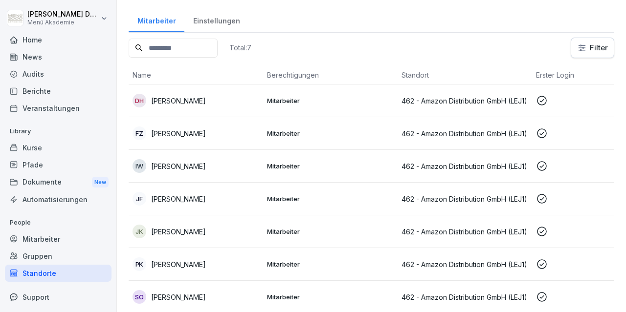
click at [180, 290] on div "SO [PERSON_NAME]" at bounding box center [195, 297] width 127 height 14
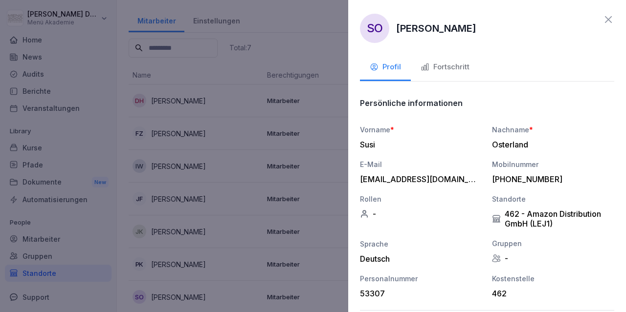
click at [447, 64] on div "Fortschritt" at bounding box center [444, 67] width 49 height 11
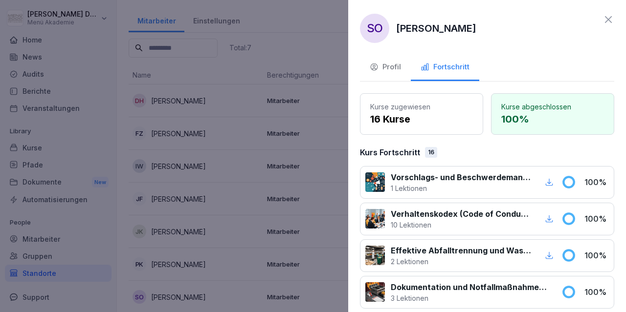
click at [608, 20] on icon at bounding box center [608, 19] width 7 height 7
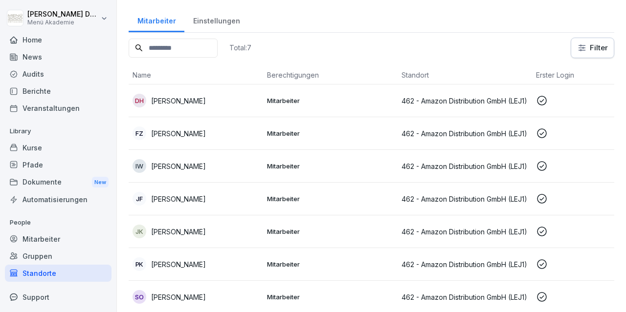
scroll to position [0, 0]
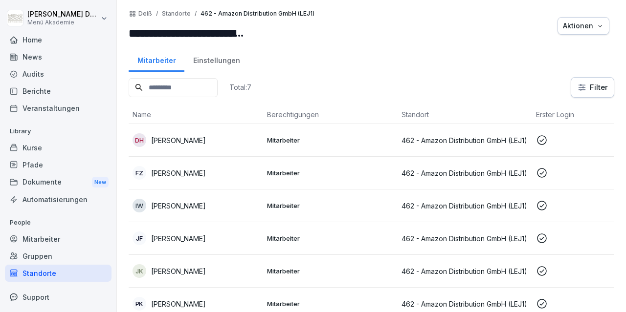
click at [44, 274] on div "Standorte" at bounding box center [58, 273] width 107 height 17
